Goal: Navigation & Orientation: Understand site structure

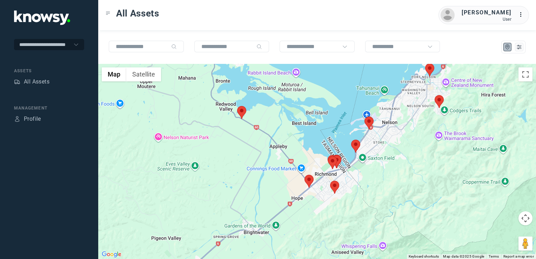
click at [242, 114] on img at bounding box center [241, 112] width 9 height 13
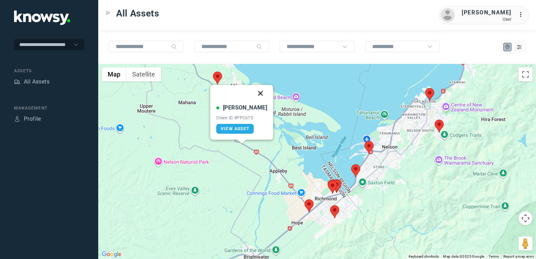
click at [252, 95] on button "Close" at bounding box center [260, 93] width 17 height 17
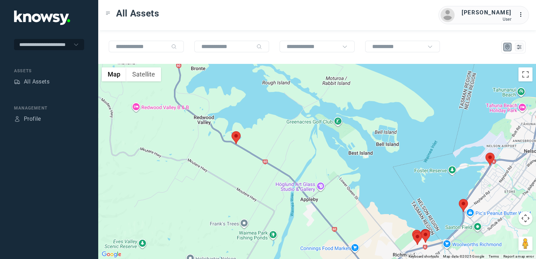
click at [242, 190] on div "To navigate, press the arrow keys." at bounding box center [316, 161] width 437 height 195
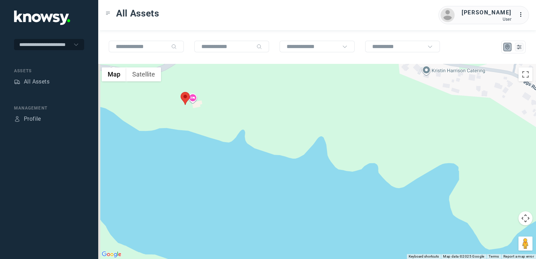
drag, startPoint x: 241, startPoint y: 120, endPoint x: 266, endPoint y: 147, distance: 36.4
click at [266, 147] on div at bounding box center [316, 161] width 437 height 195
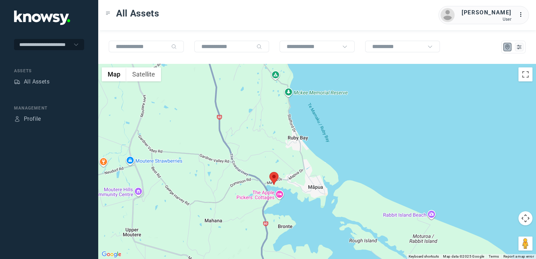
click at [275, 178] on div at bounding box center [316, 161] width 437 height 195
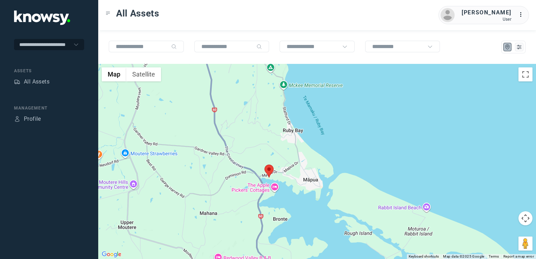
drag, startPoint x: 265, startPoint y: 179, endPoint x: 260, endPoint y: 187, distance: 9.3
click at [260, 172] on div at bounding box center [316, 161] width 437 height 195
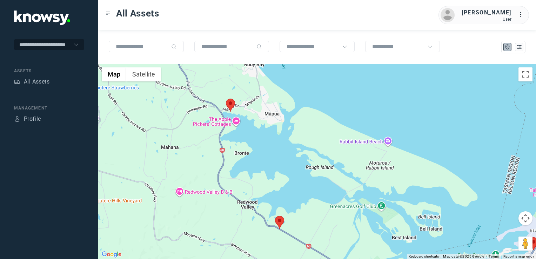
click at [242, 173] on div at bounding box center [316, 161] width 437 height 195
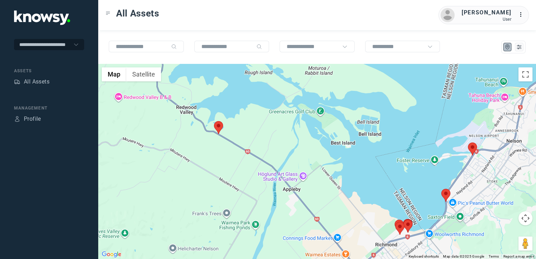
click at [248, 168] on div at bounding box center [316, 161] width 437 height 195
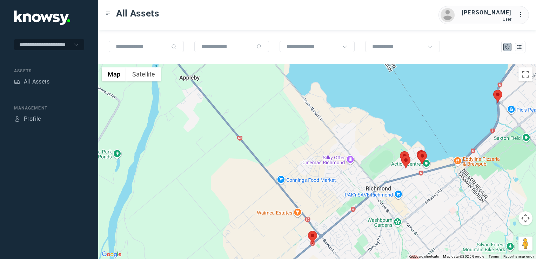
click at [311, 234] on img at bounding box center [312, 237] width 9 height 13
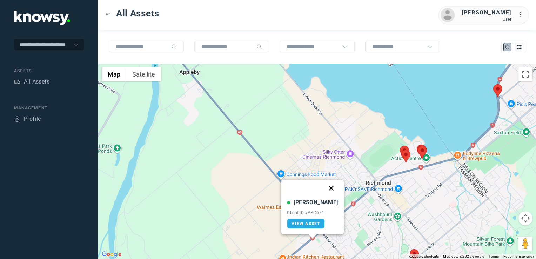
click at [324, 187] on button "Close" at bounding box center [331, 187] width 17 height 17
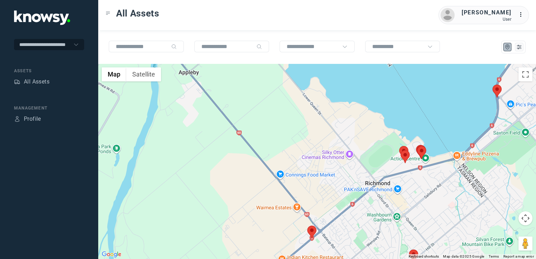
drag, startPoint x: 403, startPoint y: 210, endPoint x: 304, endPoint y: 196, distance: 100.6
click at [332, 206] on div "To navigate, press the arrow keys." at bounding box center [316, 161] width 437 height 195
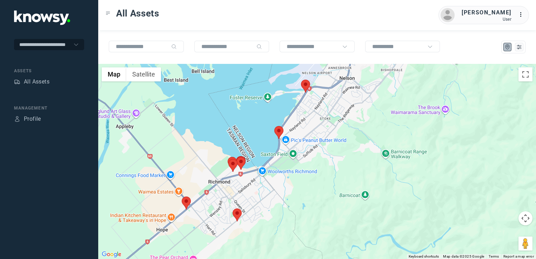
click at [278, 131] on img at bounding box center [278, 132] width 9 height 13
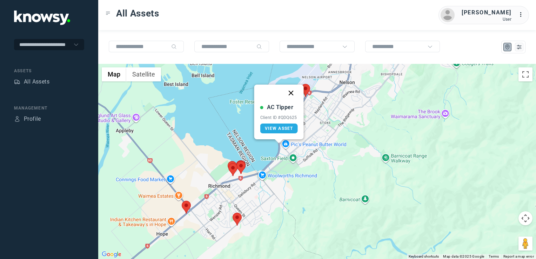
click at [290, 93] on button "Close" at bounding box center [290, 92] width 17 height 17
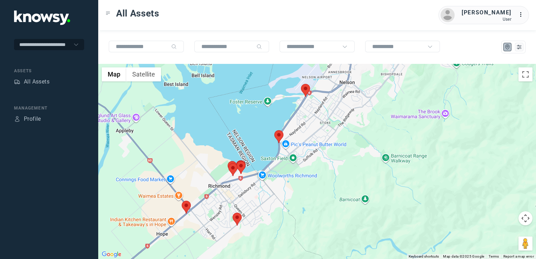
click at [305, 89] on img at bounding box center [305, 90] width 9 height 13
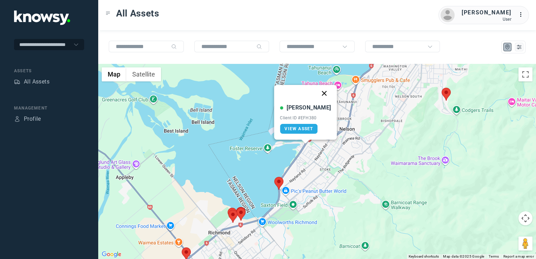
click at [316, 90] on button "Close" at bounding box center [324, 93] width 17 height 17
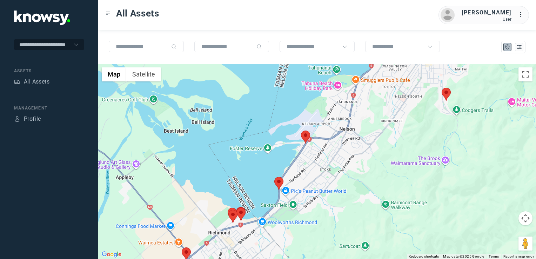
click at [448, 98] on img at bounding box center [445, 94] width 9 height 13
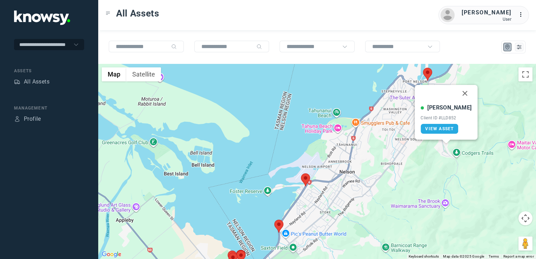
click at [427, 75] on img at bounding box center [427, 74] width 9 height 13
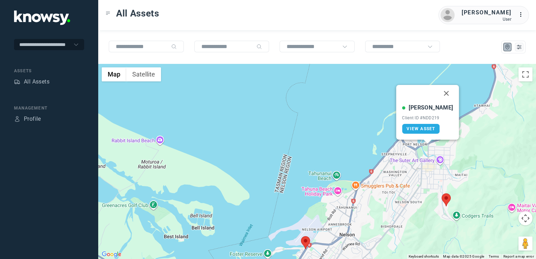
click at [441, 95] on button "Close" at bounding box center [446, 93] width 17 height 17
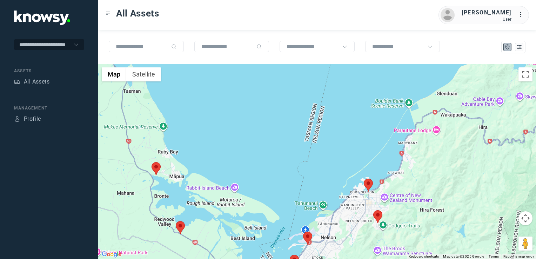
drag, startPoint x: 314, startPoint y: 246, endPoint x: 345, endPoint y: 187, distance: 66.2
click at [343, 190] on div "To navigate, press the arrow keys." at bounding box center [316, 161] width 437 height 195
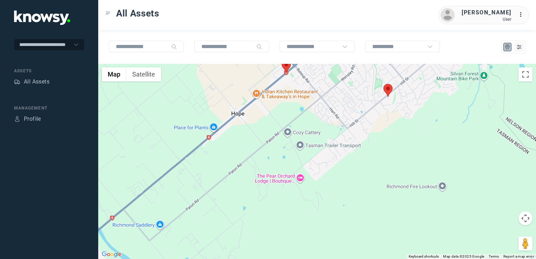
click at [386, 92] on img at bounding box center [387, 90] width 9 height 13
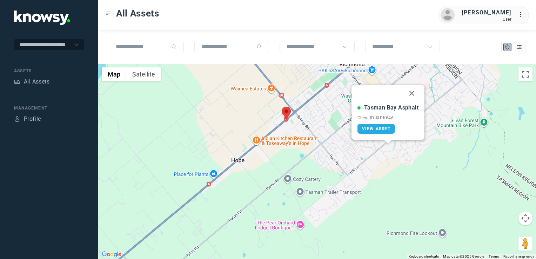
drag, startPoint x: 412, startPoint y: 94, endPoint x: 412, endPoint y: 105, distance: 10.5
click at [412, 94] on button "Close" at bounding box center [411, 93] width 17 height 17
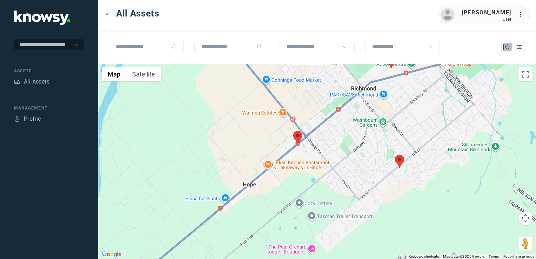
drag, startPoint x: 309, startPoint y: 152, endPoint x: 321, endPoint y: 178, distance: 28.5
click at [321, 178] on div "To navigate, press the arrow keys." at bounding box center [316, 161] width 437 height 195
